Goal: Task Accomplishment & Management: Use online tool/utility

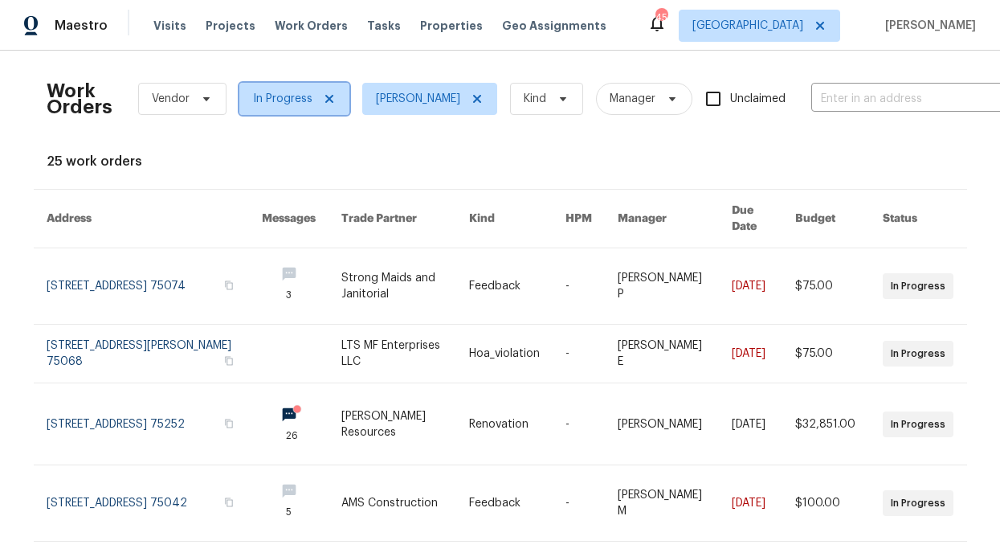
click at [323, 93] on icon at bounding box center [329, 98] width 13 height 13
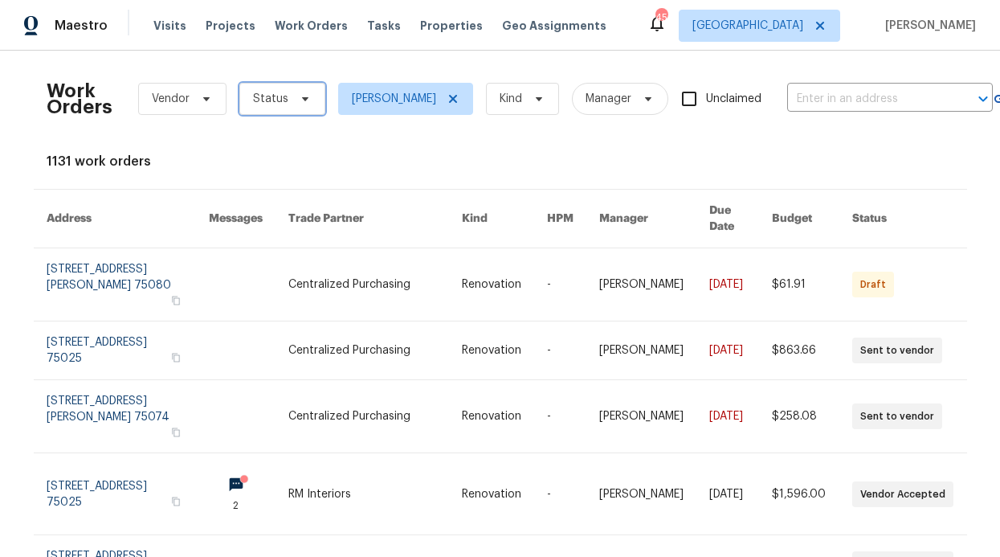
click at [299, 104] on icon at bounding box center [305, 98] width 13 height 13
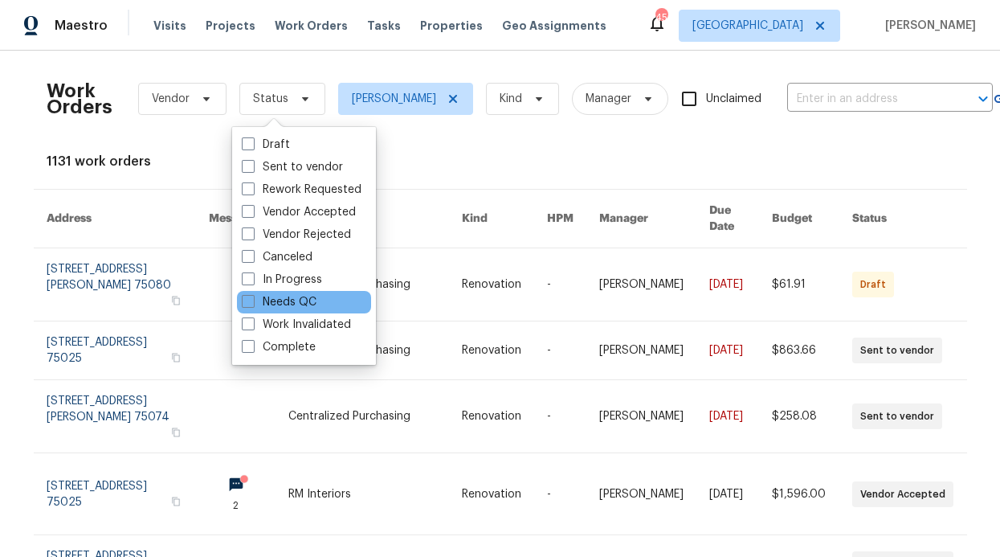
click at [302, 292] on div "Needs QC" at bounding box center [304, 302] width 134 height 22
click at [301, 297] on label "Needs QC" at bounding box center [279, 302] width 75 height 16
click at [252, 297] on input "Needs QC" at bounding box center [247, 299] width 10 height 10
checkbox input "true"
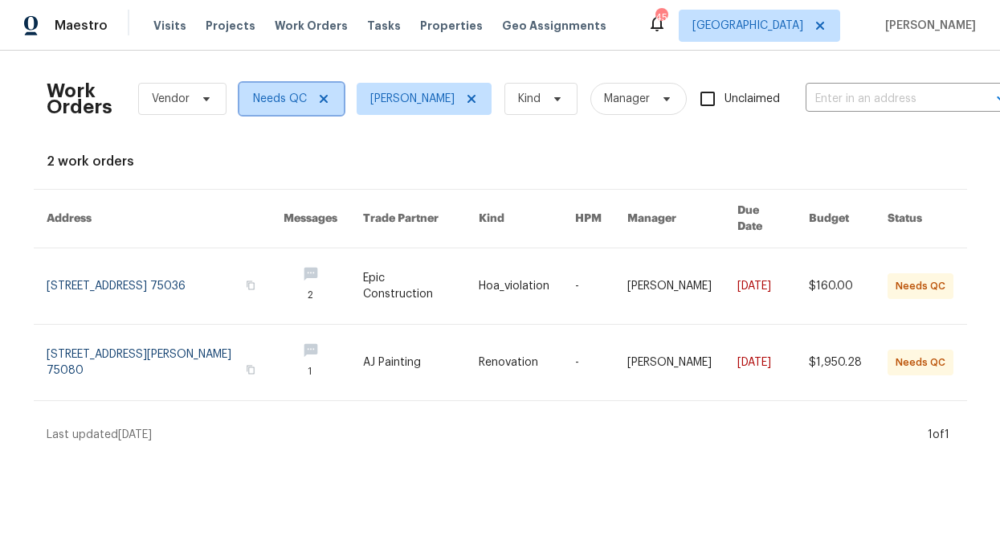
click at [321, 104] on icon at bounding box center [323, 98] width 13 height 13
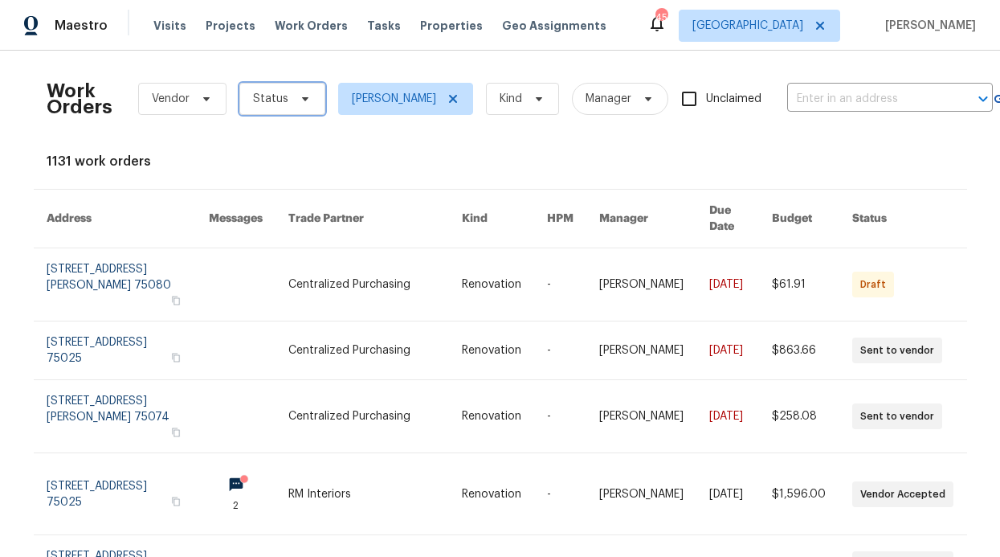
click at [290, 105] on span "Status" at bounding box center [282, 99] width 86 height 32
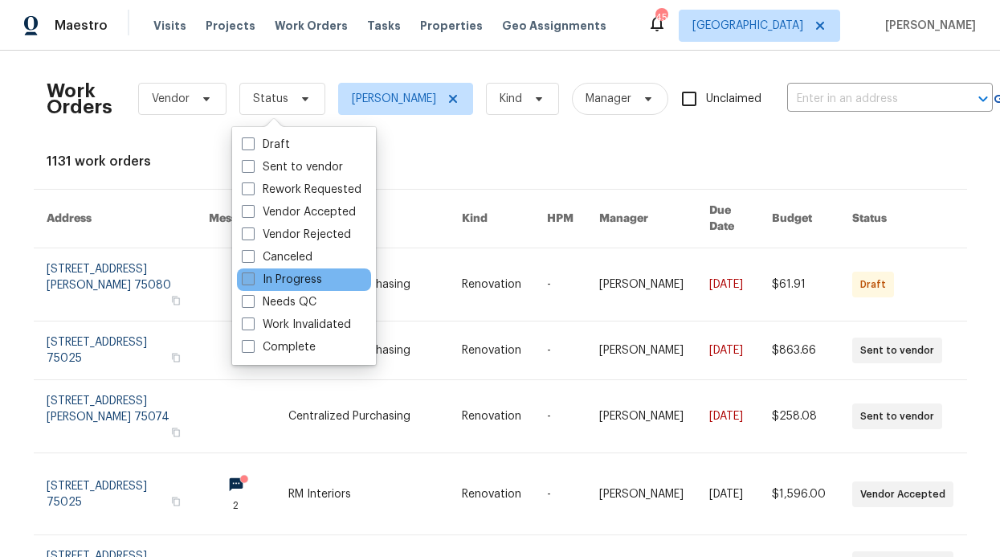
click at [287, 284] on label "In Progress" at bounding box center [282, 280] width 80 height 16
click at [252, 282] on input "In Progress" at bounding box center [247, 277] width 10 height 10
checkbox input "true"
